Goal: Check status: Check status

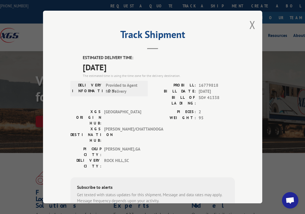
click at [222, 77] on div "ESTIMATED DELIVERY TIME: [DATE] The estimated time is using the time zone for t…" at bounding box center [152, 153] width 164 height 197
drag, startPoint x: 217, startPoint y: 85, endPoint x: 196, endPoint y: 84, distance: 20.6
click at [199, 84] on span "16779818" at bounding box center [217, 85] width 36 height 6
copy span "16779818"
click at [251, 24] on button "Close modal" at bounding box center [252, 25] width 6 height 15
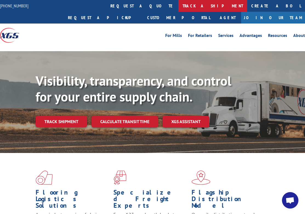
click at [178, 5] on link "track a shipment" at bounding box center [212, 6] width 69 height 12
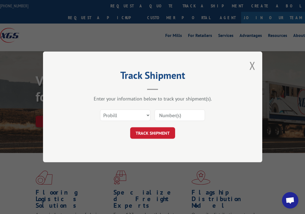
click at [174, 115] on input at bounding box center [180, 116] width 50 height 12
paste input "16779818"
type input "16779818"
click at [162, 132] on button "TRACK SHIPMENT" at bounding box center [152, 134] width 45 height 12
